Goal: Task Accomplishment & Management: Use online tool/utility

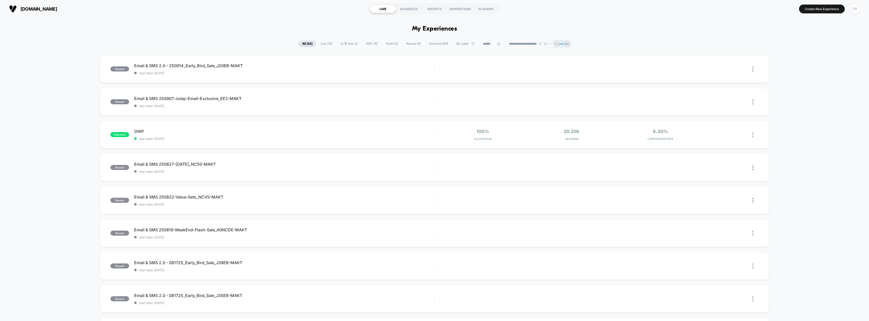
click at [854, 9] on div "PR" at bounding box center [855, 9] width 10 height 10
click at [813, 45] on span "Connected Stores" at bounding box center [832, 44] width 76 height 4
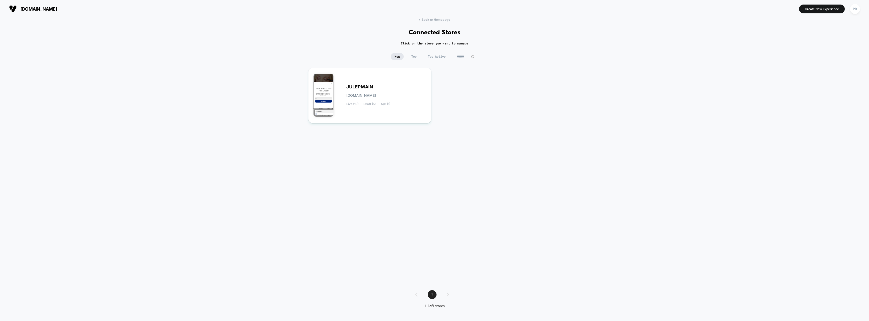
click at [400, 55] on span "New" at bounding box center [397, 56] width 13 height 7
click at [468, 57] on input at bounding box center [465, 56] width 25 height 7
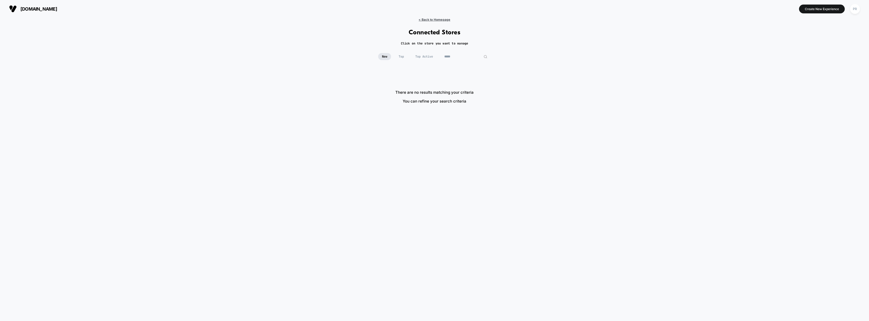
type input "*****"
click at [432, 19] on span "< Back to Homepage" at bounding box center [435, 20] width 32 height 4
